Goal: Find specific page/section: Find specific page/section

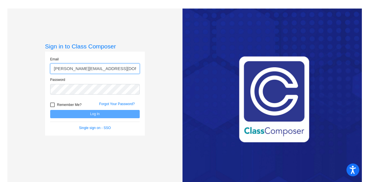
click at [115, 68] on input "[PERSON_NAME][EMAIL_ADDRESS][DOMAIN_NAME]" at bounding box center [95, 69] width 90 height 11
type input "[EMAIL_ADDRESS][DOMAIN_NAME]"
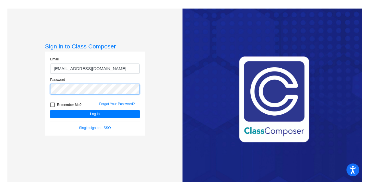
click at [50, 110] on button "Log In" at bounding box center [95, 114] width 90 height 8
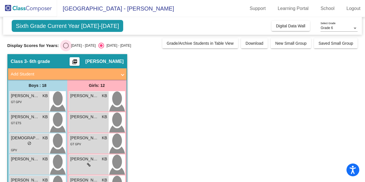
click at [64, 44] on div "Select an option" at bounding box center [66, 46] width 6 height 6
click at [66, 48] on input "[DATE] - [DATE]" at bounding box center [66, 48] width 0 height 0
radio input "true"
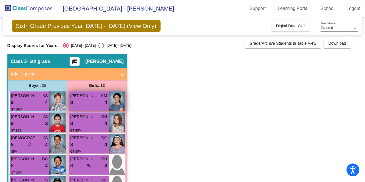
click at [75, 98] on span "[PERSON_NAME]" at bounding box center [84, 96] width 29 height 6
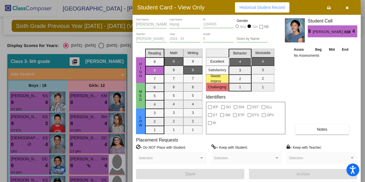
click at [347, 7] on icon "button" at bounding box center [347, 8] width 3 height 4
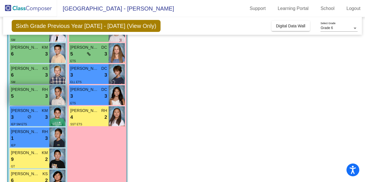
scroll to position [218, 0]
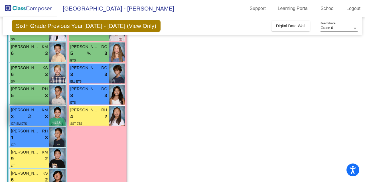
click at [26, 121] on div "IEP SM ETS" at bounding box center [19, 124] width 16 height 6
